Goal: Task Accomplishment & Management: Use online tool/utility

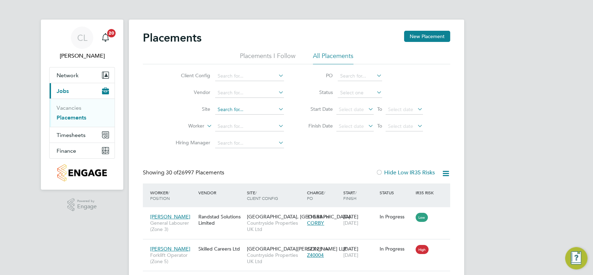
click at [257, 108] on input at bounding box center [249, 110] width 69 height 10
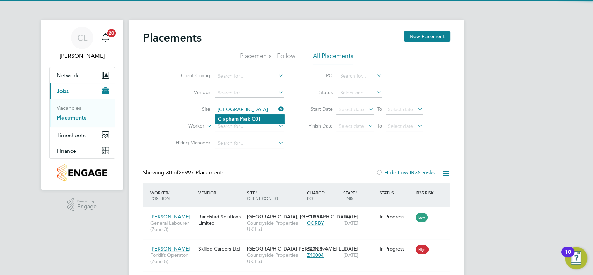
type input "[GEOGRAPHIC_DATA]"
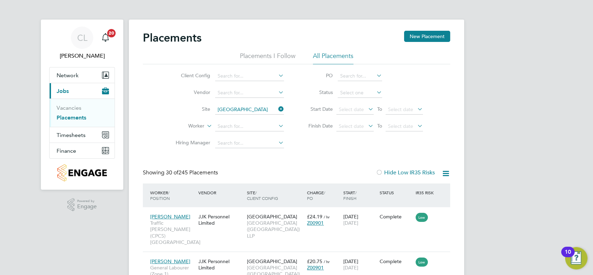
click at [277, 74] on icon at bounding box center [277, 76] width 0 height 10
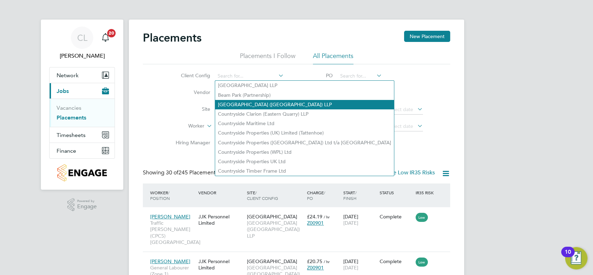
click at [261, 106] on li "[GEOGRAPHIC_DATA] ([GEOGRAPHIC_DATA]) LLP" at bounding box center [304, 104] width 179 height 9
type input "[GEOGRAPHIC_DATA] ([GEOGRAPHIC_DATA]) LLP"
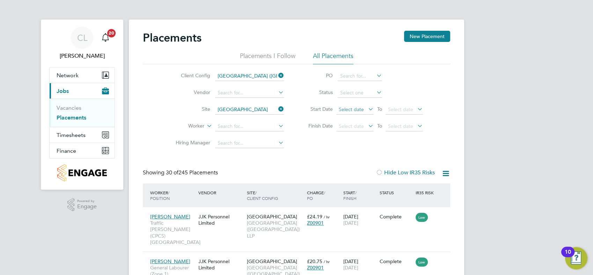
click at [364, 109] on span "Select date" at bounding box center [354, 109] width 37 height 9
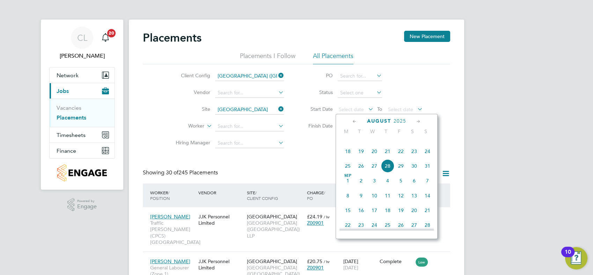
drag, startPoint x: 309, startPoint y: 158, endPoint x: 309, endPoint y: 151, distance: 6.6
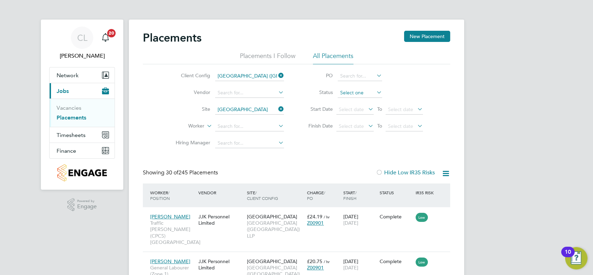
drag, startPoint x: 377, startPoint y: 91, endPoint x: 362, endPoint y: 95, distance: 14.7
click at [375, 91] on icon at bounding box center [375, 92] width 0 height 10
click at [357, 89] on input at bounding box center [360, 93] width 44 height 10
click at [356, 104] on li "Active" at bounding box center [360, 101] width 45 height 9
type input "Active"
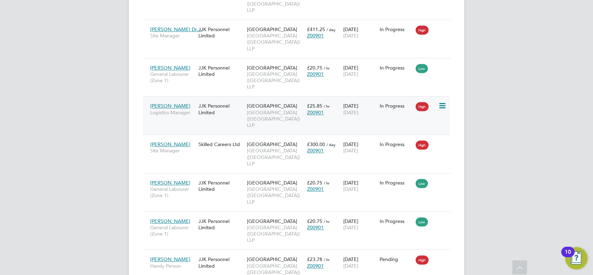
click at [438, 102] on icon at bounding box center [441, 106] width 7 height 8
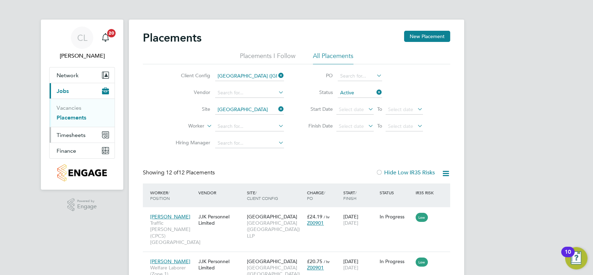
drag, startPoint x: 76, startPoint y: 133, endPoint x: 75, endPoint y: 141, distance: 8.0
click at [76, 133] on span "Timesheets" at bounding box center [71, 135] width 29 height 7
click at [73, 123] on link "Timesheets" at bounding box center [71, 123] width 29 height 7
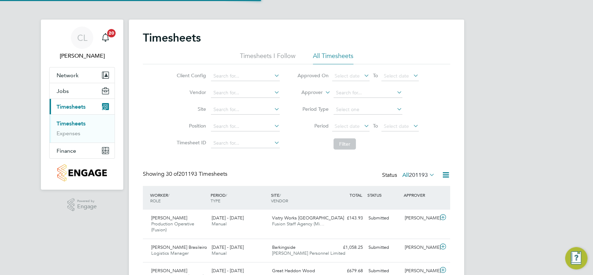
scroll to position [17, 60]
drag, startPoint x: 368, startPoint y: 126, endPoint x: 361, endPoint y: 141, distance: 17.1
click at [362, 126] on icon at bounding box center [362, 126] width 0 height 10
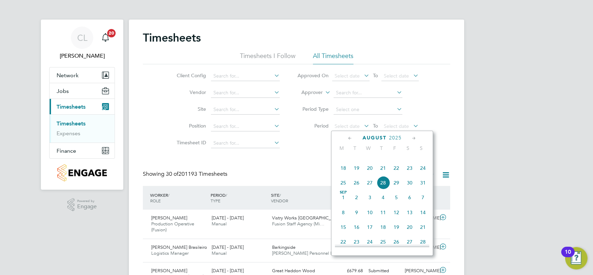
click at [349, 138] on icon at bounding box center [350, 138] width 7 height 8
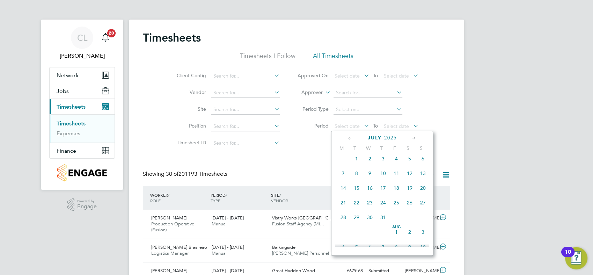
click at [345, 224] on span "28" at bounding box center [342, 216] width 13 height 13
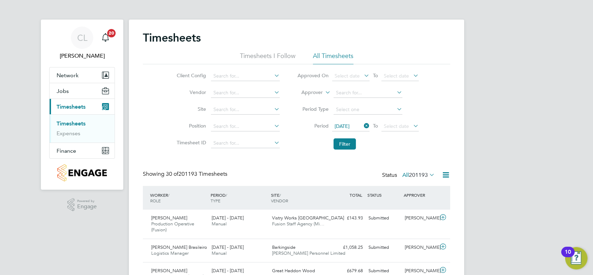
click at [412, 123] on icon at bounding box center [412, 126] width 0 height 10
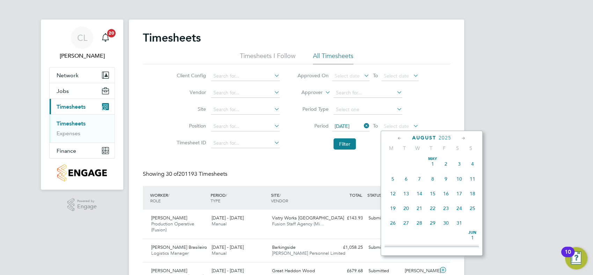
scroll to position [276, 0]
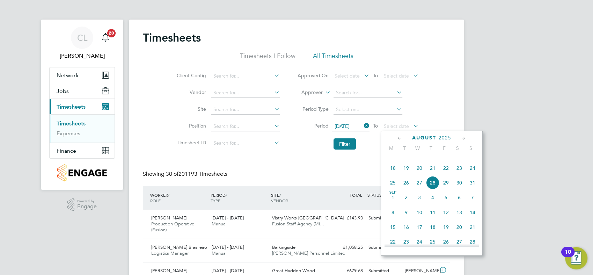
click at [430, 189] on span "28" at bounding box center [432, 182] width 13 height 13
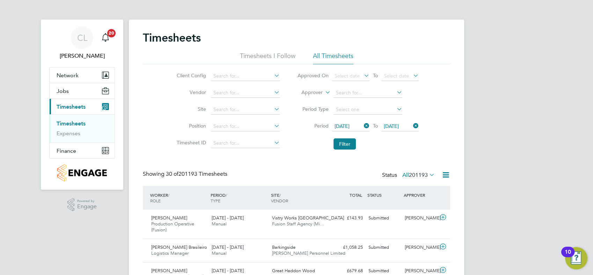
click at [244, 126] on input at bounding box center [245, 126] width 69 height 10
type input "D"
click at [273, 110] on icon at bounding box center [273, 109] width 0 height 10
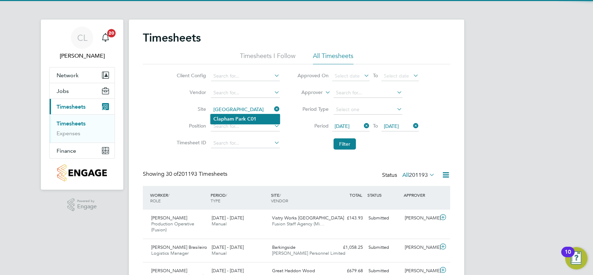
type input "[GEOGRAPHIC_DATA]"
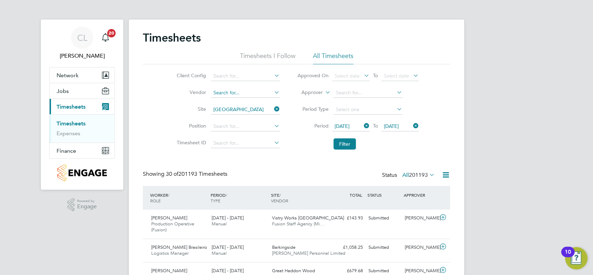
click at [237, 89] on input at bounding box center [245, 93] width 69 height 10
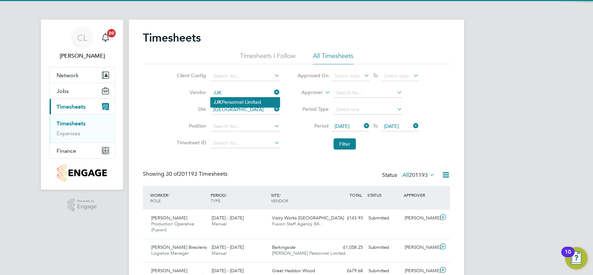
type input "JJK Personnel Limited"
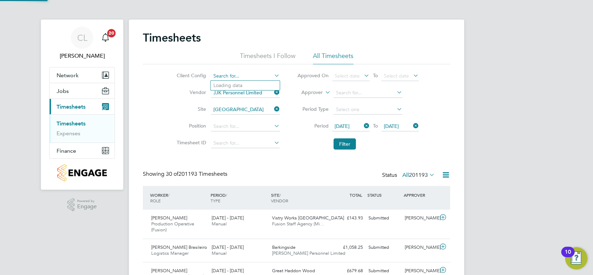
click at [262, 76] on input at bounding box center [245, 76] width 69 height 10
click at [270, 106] on li "[GEOGRAPHIC_DATA] ([GEOGRAPHIC_DATA]) LLP" at bounding box center [299, 104] width 179 height 9
type input "[GEOGRAPHIC_DATA] ([GEOGRAPHIC_DATA]) LLP"
drag, startPoint x: 350, startPoint y: 145, endPoint x: 318, endPoint y: 150, distance: 32.1
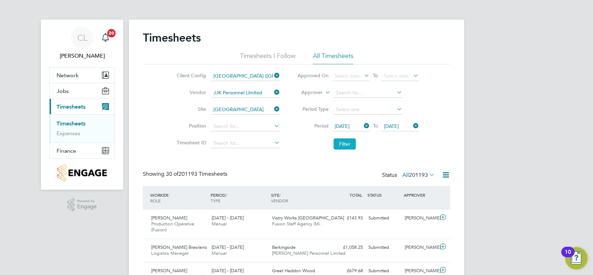
click at [350, 145] on button "Filter" at bounding box center [344, 143] width 22 height 11
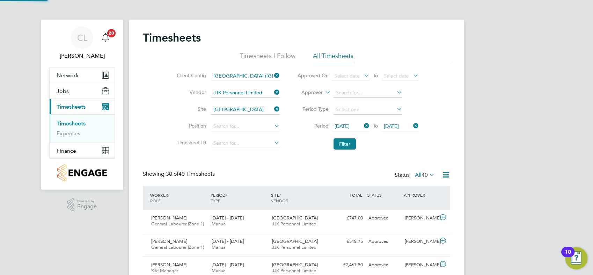
scroll to position [17, 60]
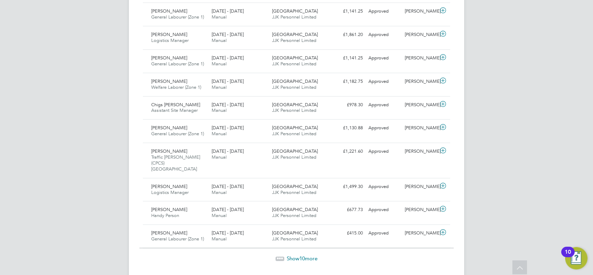
click at [294, 255] on span "Show 10 more" at bounding box center [302, 258] width 31 height 7
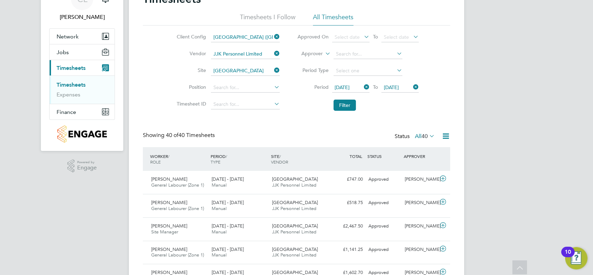
click at [444, 138] on icon at bounding box center [445, 136] width 9 height 9
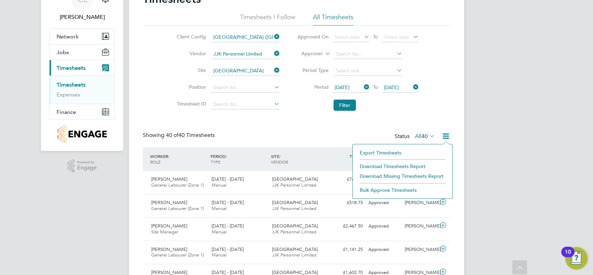
click at [401, 165] on li "Download Timesheets Report" at bounding box center [402, 166] width 93 height 10
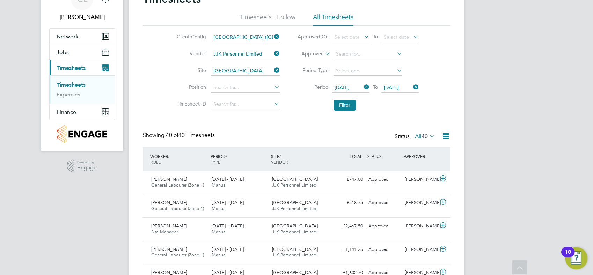
drag, startPoint x: 318, startPoint y: 134, endPoint x: 294, endPoint y: 84, distance: 55.7
click at [316, 132] on div "Showing 40 of 40 Timesheets Status All 40" at bounding box center [296, 139] width 307 height 15
click at [273, 67] on icon at bounding box center [273, 70] width 0 height 10
click at [273, 50] on icon at bounding box center [273, 54] width 0 height 10
click at [251, 52] on input at bounding box center [245, 54] width 69 height 10
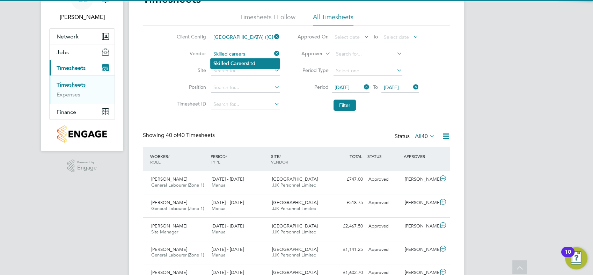
type input "Skilled Careers Ltd"
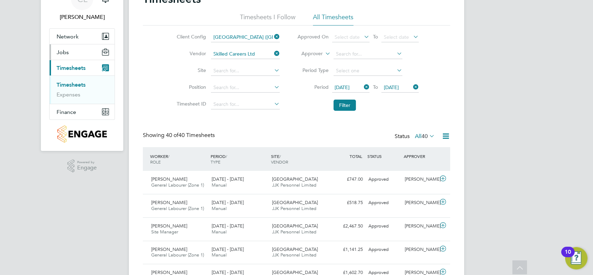
click at [68, 50] on button "Jobs" at bounding box center [82, 51] width 65 height 15
click at [70, 79] on link "Placements" at bounding box center [71, 78] width 29 height 7
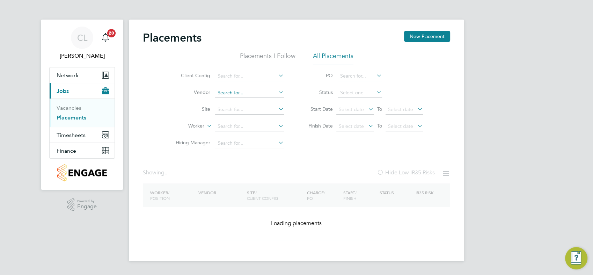
click at [253, 92] on input at bounding box center [249, 93] width 69 height 10
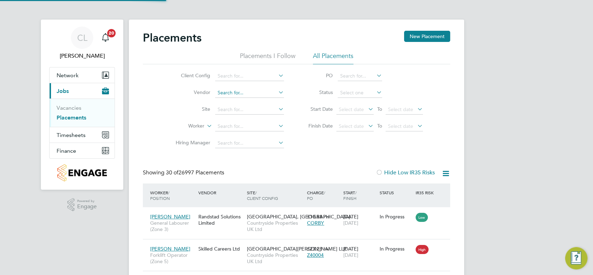
scroll to position [26, 60]
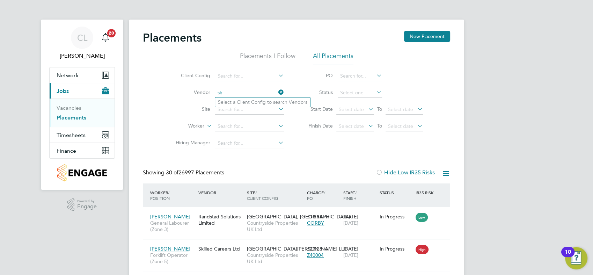
type input "s"
type input "Skilled careers"
click at [252, 70] on li "Client Config" at bounding box center [226, 76] width 131 height 17
click at [245, 75] on input at bounding box center [249, 76] width 69 height 10
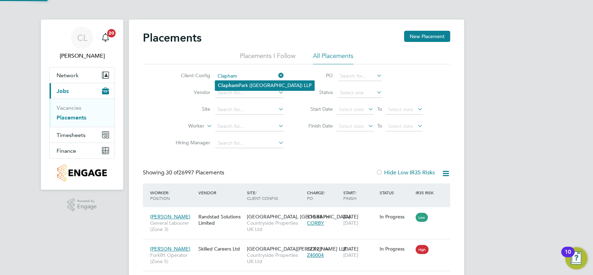
click at [247, 81] on li "[GEOGRAPHIC_DATA] ([GEOGRAPHIC_DATA]) LLP" at bounding box center [264, 85] width 99 height 9
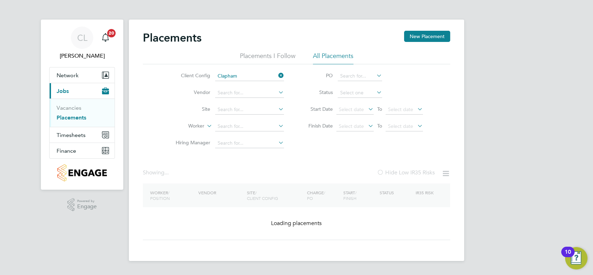
type input "[GEOGRAPHIC_DATA] ([GEOGRAPHIC_DATA]) LLP"
click at [239, 92] on input at bounding box center [249, 93] width 69 height 10
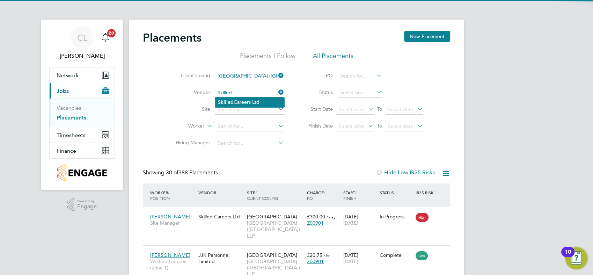
type input "Skilled Careers Ltd"
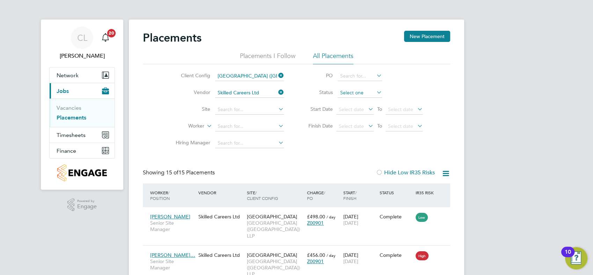
click at [358, 94] on input at bounding box center [360, 93] width 44 height 10
drag, startPoint x: 360, startPoint y: 104, endPoint x: 263, endPoint y: 103, distance: 96.7
click at [358, 103] on li "Active" at bounding box center [360, 101] width 45 height 9
type input "Active"
click at [243, 110] on input at bounding box center [249, 110] width 69 height 10
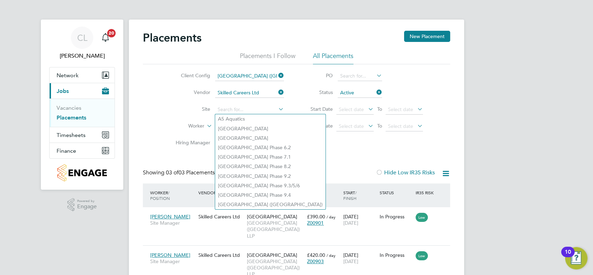
click at [336, 148] on div "Client Config [GEOGRAPHIC_DATA] (Metropolitan Countryside) LLP Vendor Skilled C…" at bounding box center [296, 107] width 307 height 87
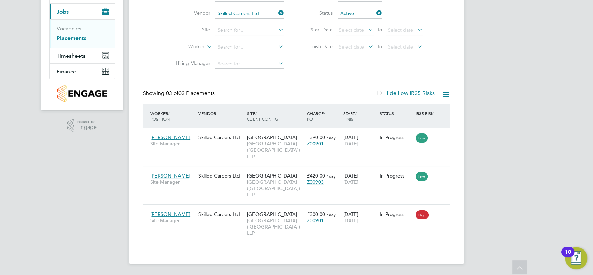
click at [287, 81] on div "Placements New Placement Placements I Follow All Placements Client Config [GEOG…" at bounding box center [296, 96] width 307 height 291
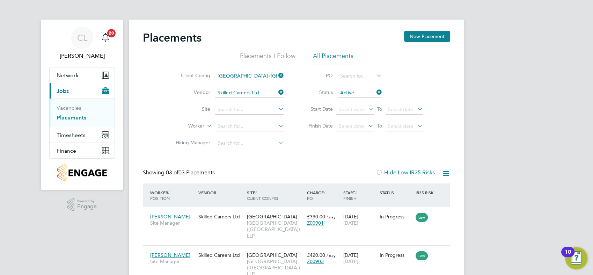
click at [281, 87] on li "Vendor Skilled Careers Ltd" at bounding box center [226, 92] width 131 height 17
click at [277, 90] on icon at bounding box center [277, 92] width 0 height 10
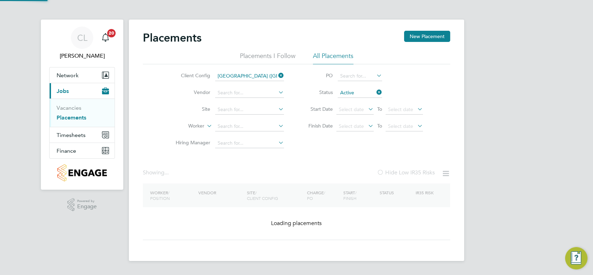
click at [277, 74] on icon at bounding box center [277, 76] width 0 height 10
click at [324, 151] on div "Placements New Placement Placements I Follow All Placements Client Config Vendo…" at bounding box center [296, 135] width 307 height 209
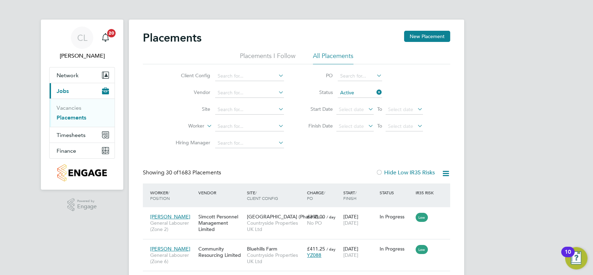
drag, startPoint x: 364, startPoint y: 169, endPoint x: 356, endPoint y: 162, distance: 10.2
click at [364, 169] on div "Showing 30 of 1683 Placements Hide Low IR35 Risks" at bounding box center [296, 176] width 307 height 14
